Goal: Entertainment & Leisure: Consume media (video, audio)

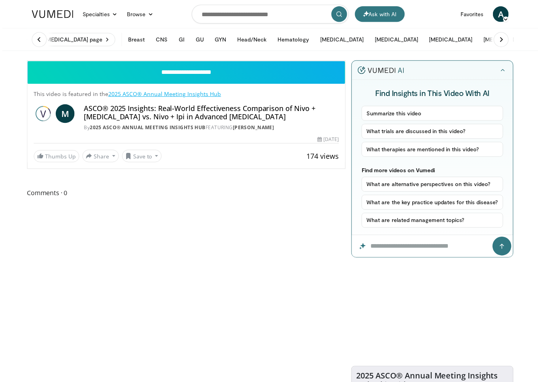
scroll to position [9, 0]
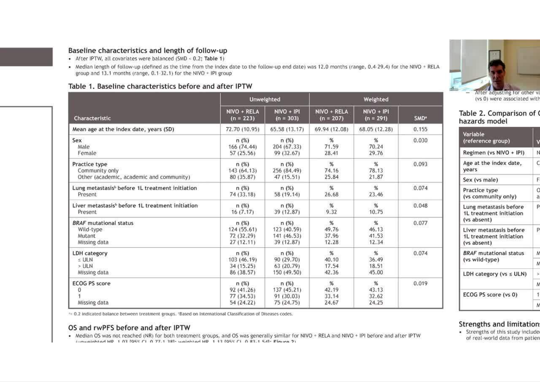
click at [449, 345] on div "10 seconds Tap to unmute" at bounding box center [270, 191] width 540 height 382
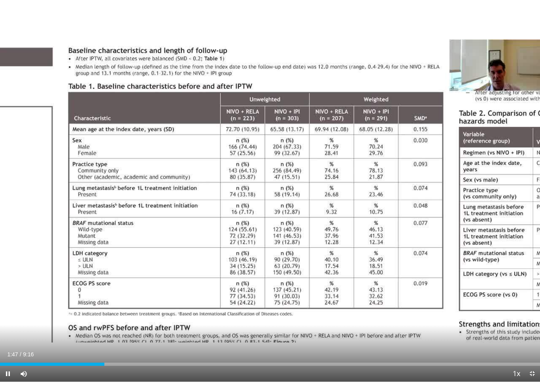
click at [516, 345] on span "Video Player" at bounding box center [516, 375] width 11 height 16
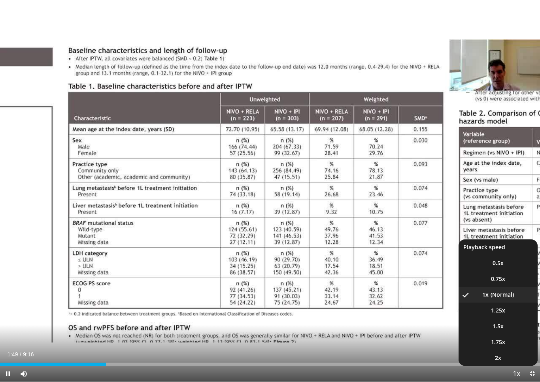
click at [519, 345] on span "Video Player" at bounding box center [516, 375] width 11 height 16
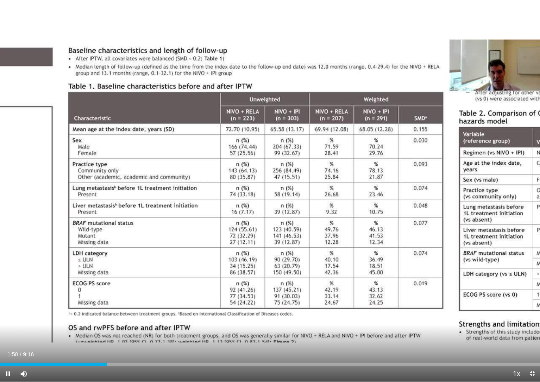
click at [517, 345] on span "Video Player" at bounding box center [516, 375] width 11 height 16
click at [516, 345] on span "Video Player" at bounding box center [516, 375] width 11 height 16
click at [506, 345] on div "Current Time 2:02 / Duration 9:16 Pause Skip Backward Skip Forward Mute Loaded …" at bounding box center [270, 374] width 540 height 16
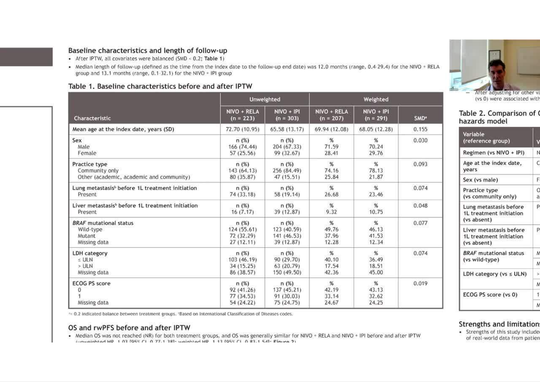
click at [519, 345] on div "10 seconds Tap to unmute" at bounding box center [270, 191] width 540 height 382
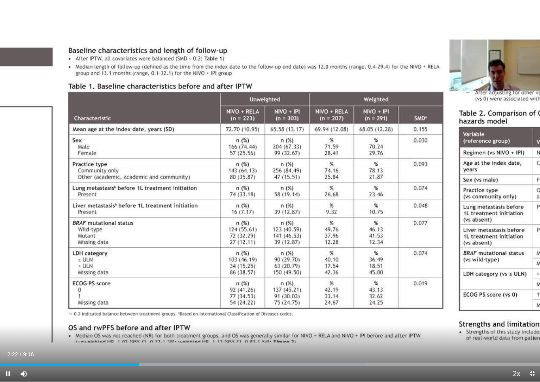
click at [517, 345] on span "Video Player" at bounding box center [516, 375] width 11 height 16
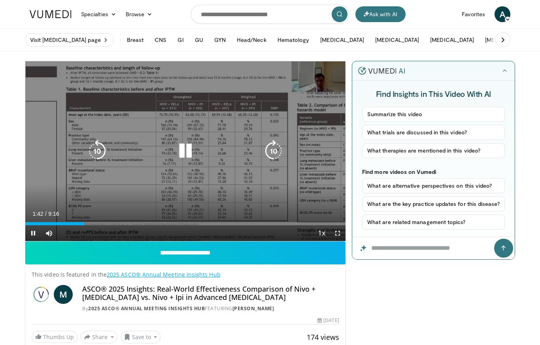
click at [191, 150] on icon "Video Player" at bounding box center [185, 151] width 22 height 22
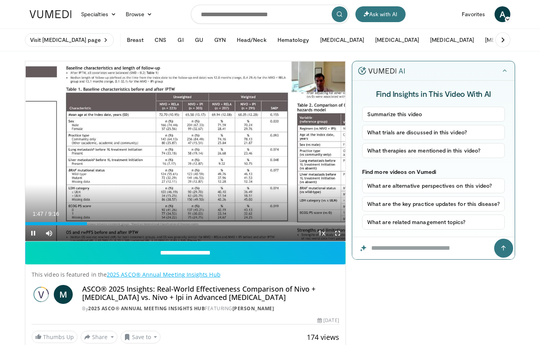
click at [80, 224] on div "Progress Bar" at bounding box center [56, 223] width 62 height 3
click at [75, 224] on div "Progress Bar" at bounding box center [52, 223] width 55 height 3
click at [59, 225] on div "Progress Bar" at bounding box center [50, 223] width 50 height 3
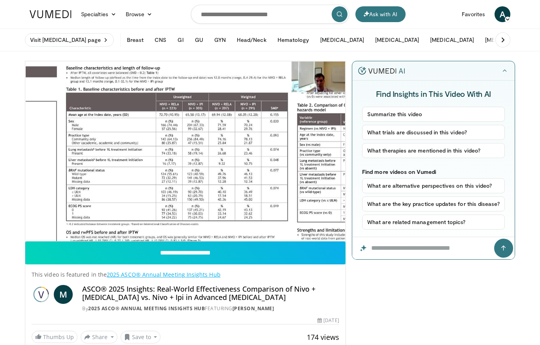
click at [292, 241] on div "Current Time 1:21 / Duration 9:16 Pause Skip Backward Skip Forward Mute Loaded …" at bounding box center [185, 249] width 320 height 16
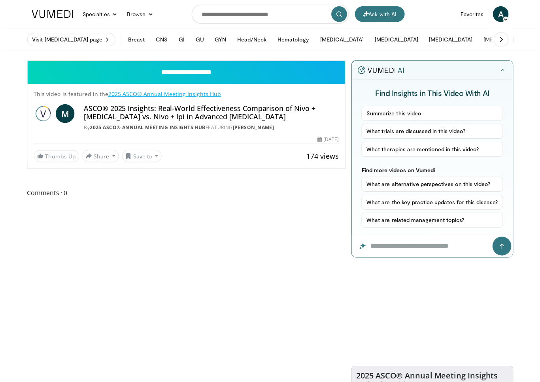
scroll to position [9, 0]
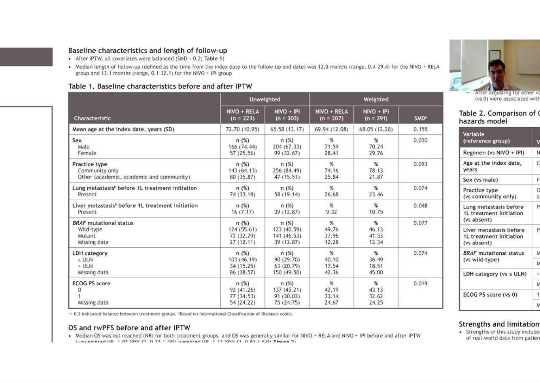
click at [478, 20] on div "10 seconds Tap to unmute" at bounding box center [270, 191] width 540 height 382
click at [17, 0] on html "Ask with AI Specialties Adult & Family Medicine Allergy, Asthma, Immunology Ane…" at bounding box center [270, 182] width 540 height 382
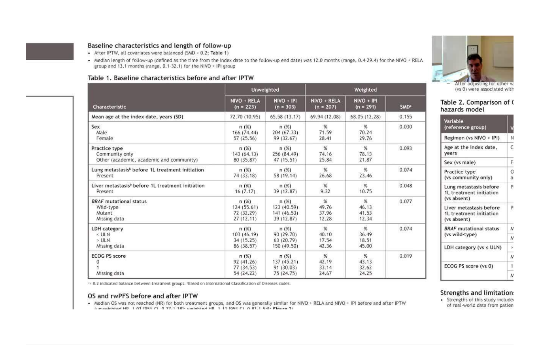
scroll to position [0, 0]
